Goal: Task Accomplishment & Management: Use online tool/utility

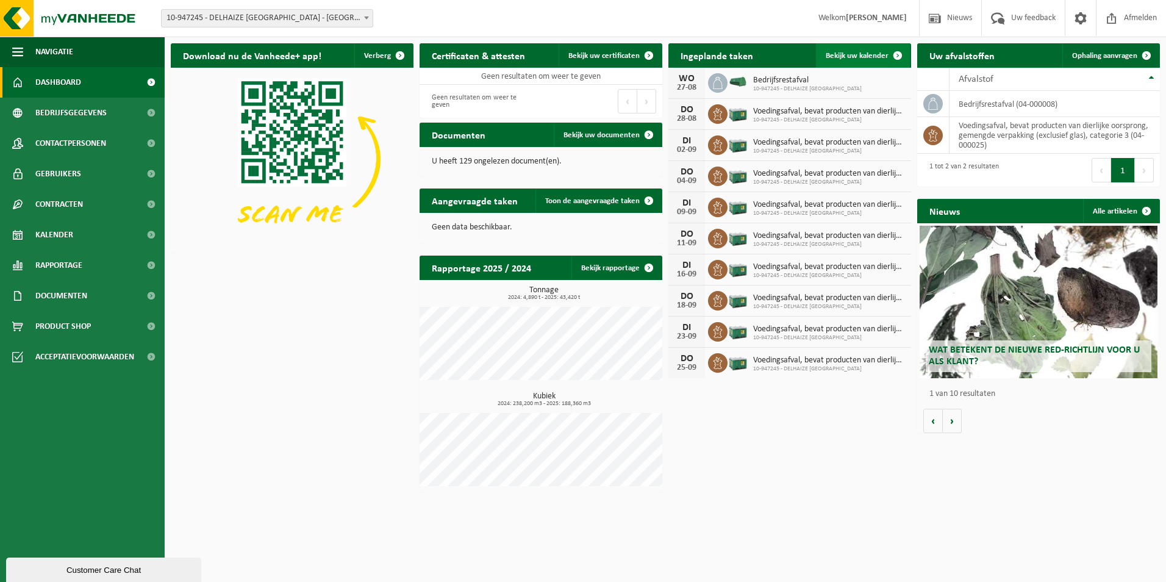
click at [889, 54] on span at bounding box center [897, 55] width 24 height 24
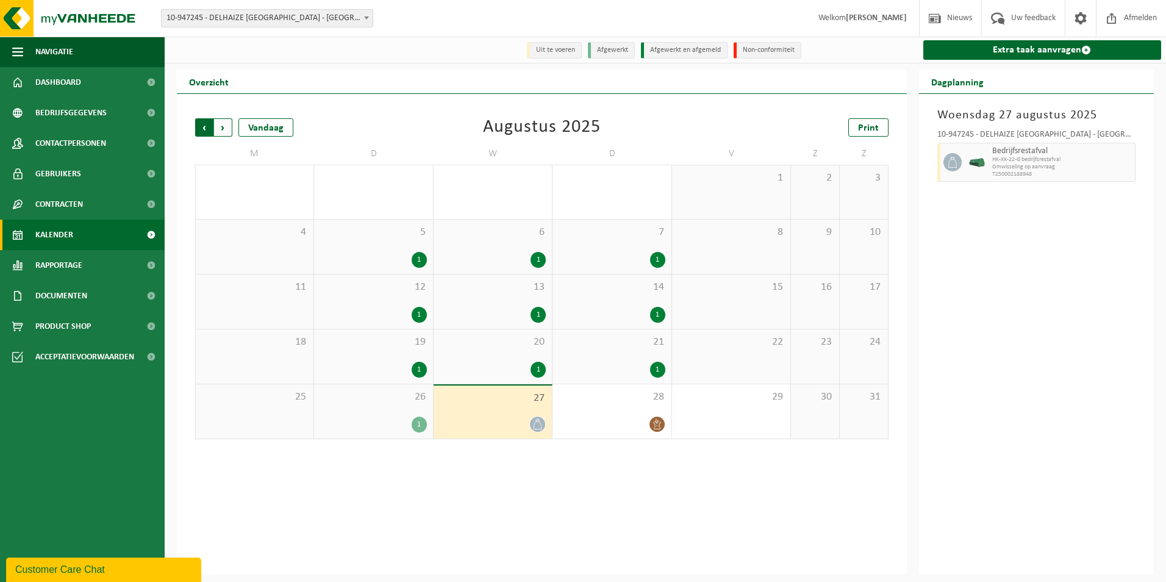
click at [227, 132] on span "Volgende" at bounding box center [223, 127] width 18 height 18
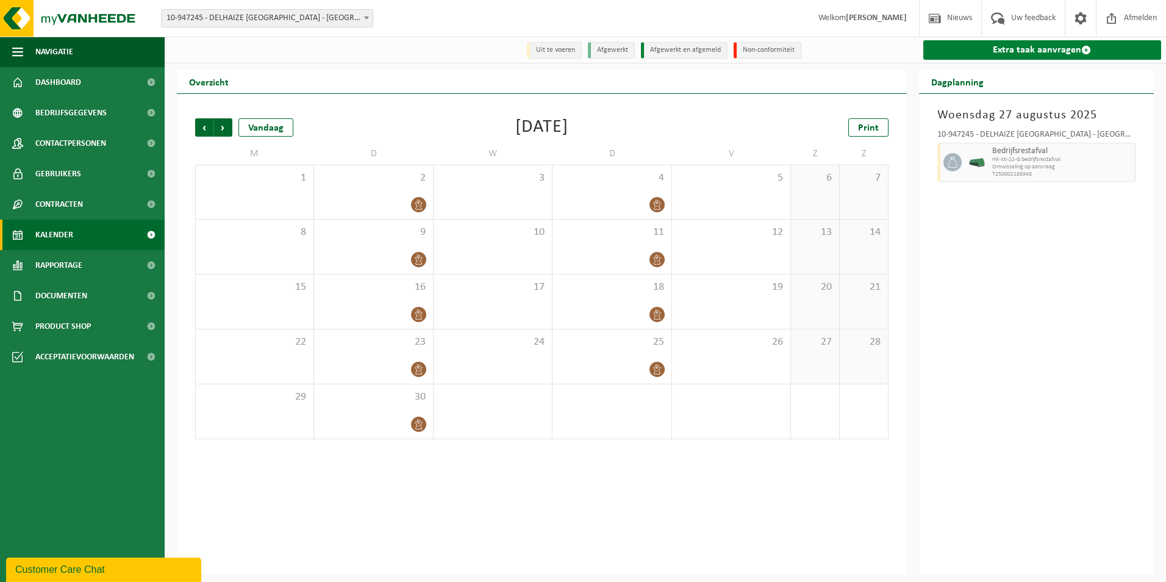
click at [1067, 53] on link "Extra taak aanvragen" at bounding box center [1042, 50] width 238 height 20
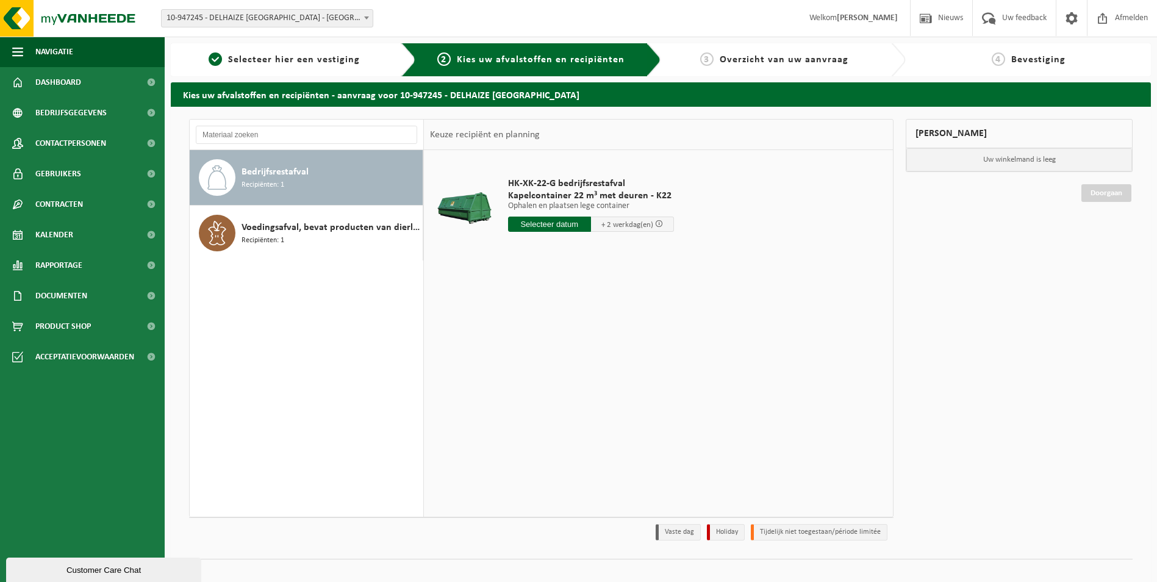
click at [583, 225] on input "text" at bounding box center [549, 223] width 83 height 15
click at [648, 256] on icon at bounding box center [647, 252] width 20 height 20
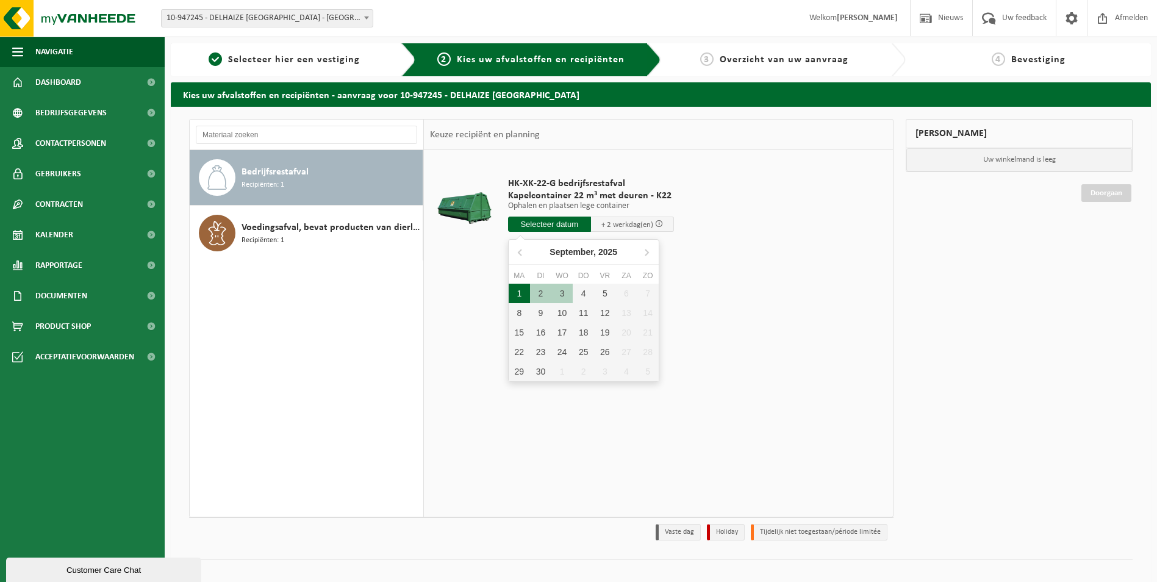
click at [520, 291] on div "1" at bounding box center [519, 294] width 21 height 20
type input "Van 2025-09-01"
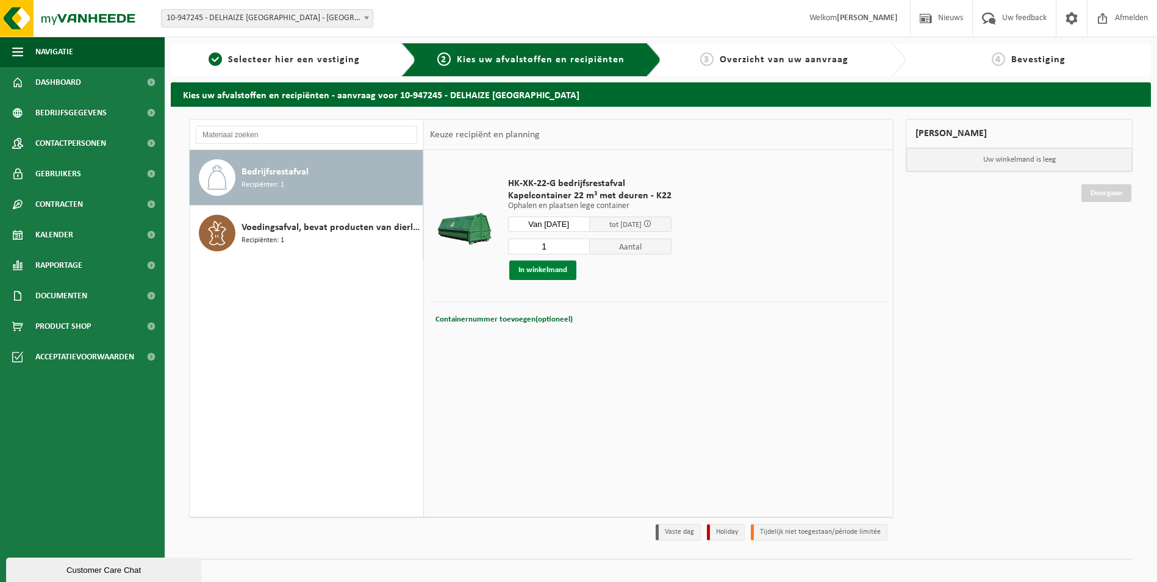
click at [546, 267] on button "In winkelmand" at bounding box center [542, 270] width 67 height 20
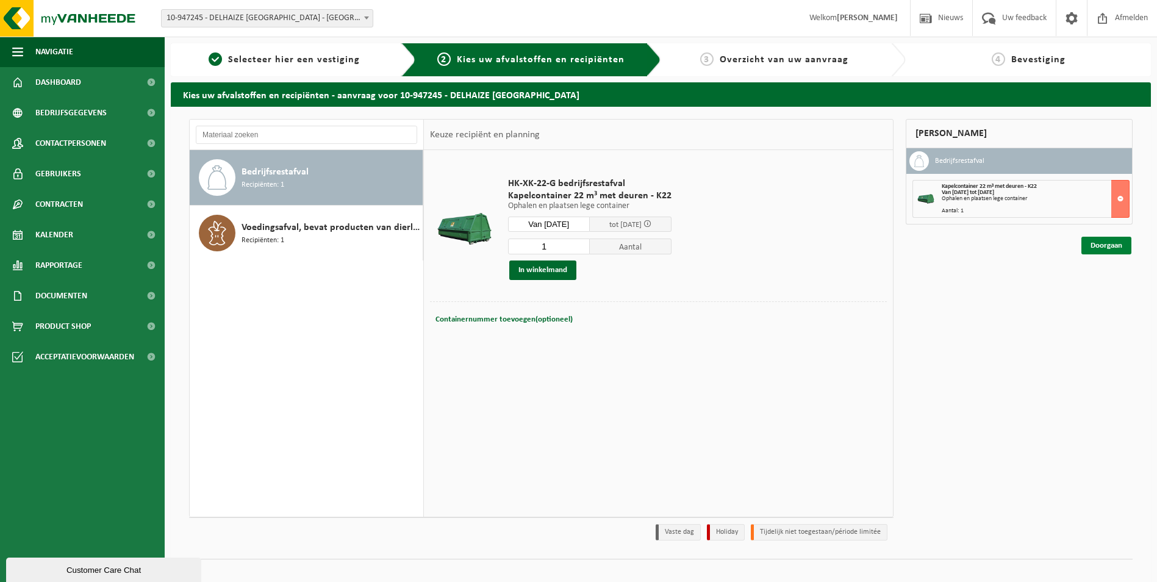
click at [1110, 246] on link "Doorgaan" at bounding box center [1106, 246] width 50 height 18
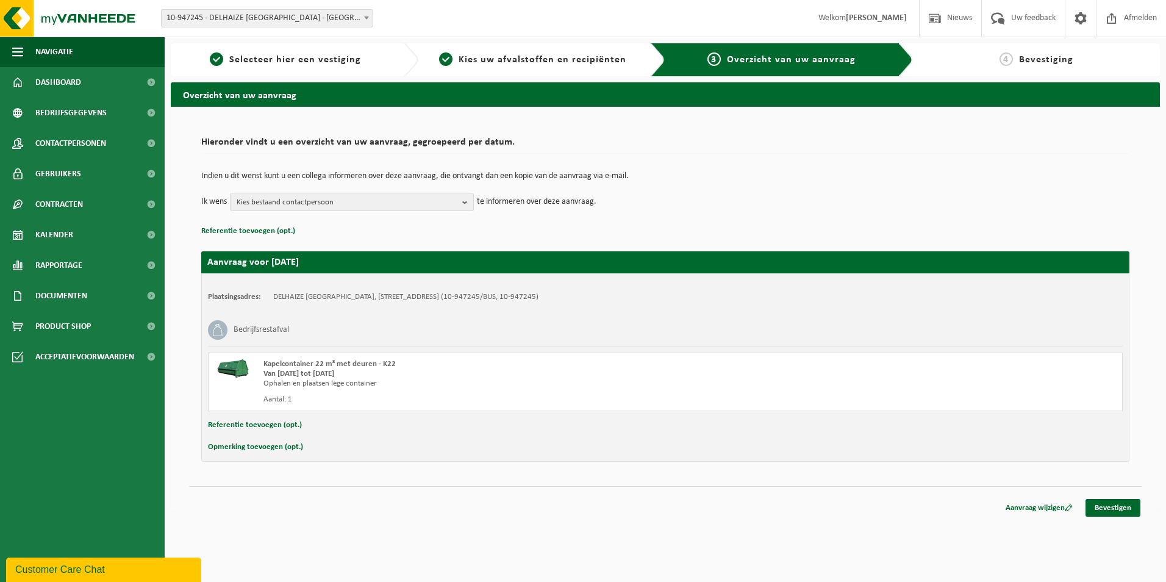
click at [295, 448] on button "Opmerking toevoegen (opt.)" at bounding box center [255, 447] width 95 height 16
click at [335, 449] on input "text" at bounding box center [689, 448] width 843 height 18
type input "i"
type input "INdien mogelijk op dinsdag ophalen en nadien terugzetten buiten het hekken. Nav…"
click at [1119, 511] on link "Bevestigen" at bounding box center [1112, 510] width 55 height 18
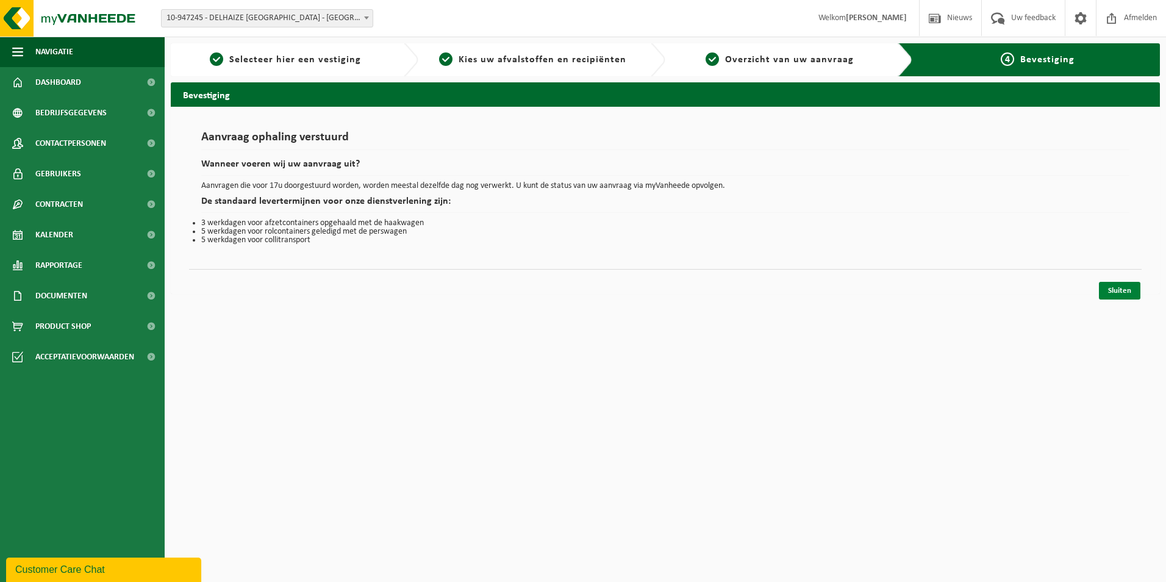
click at [1120, 295] on link "Sluiten" at bounding box center [1119, 291] width 41 height 18
